Goal: Book appointment/travel/reservation

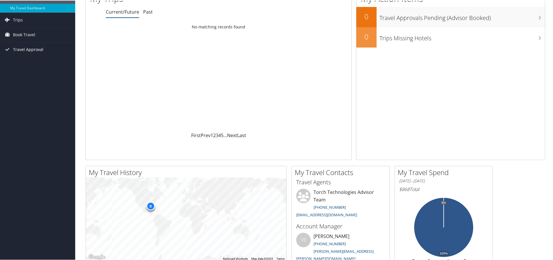
scroll to position [29, 0]
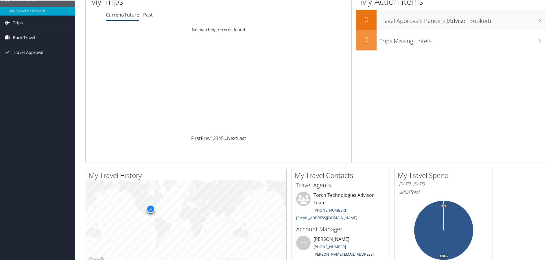
click at [6, 39] on icon at bounding box center [7, 36] width 9 height 9
click at [25, 65] on link "Book/Manage Online Trips" at bounding box center [37, 66] width 75 height 9
click at [17, 24] on span "Trips" at bounding box center [18, 22] width 10 height 14
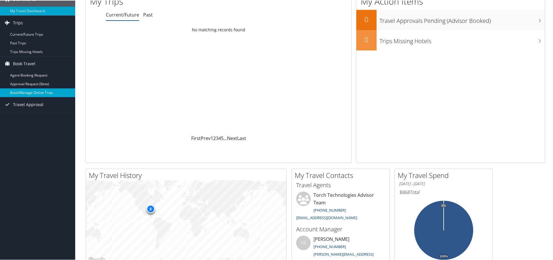
click at [33, 91] on link "Book/Manage Online Trips" at bounding box center [37, 92] width 75 height 9
